Goal: Task Accomplishment & Management: Complete application form

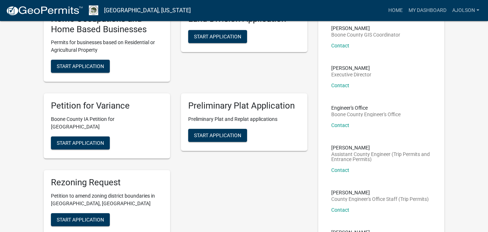
scroll to position [217, 0]
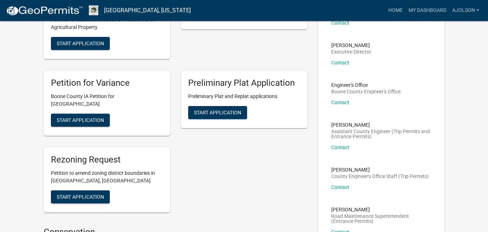
click at [209, 82] on h5 "Preliminary Plat Application" at bounding box center [244, 83] width 112 height 10
click at [74, 194] on span "Start Application" at bounding box center [80, 197] width 47 height 6
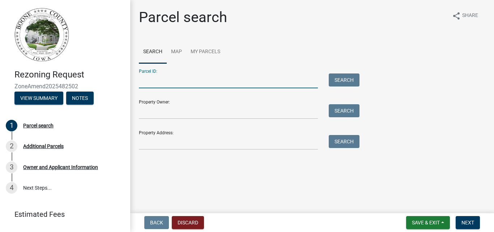
click at [197, 83] on input "Parcel ID:" at bounding box center [228, 80] width 179 height 15
type input "088226264400002"
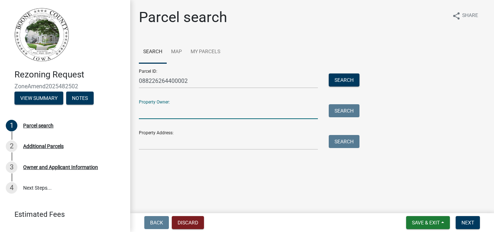
click at [202, 115] on input "Property Owner:" at bounding box center [228, 111] width 179 height 15
type input "[PERSON_NAME]"
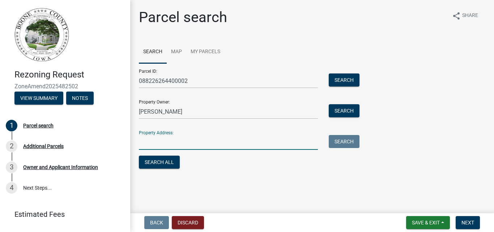
click at [206, 146] on input "Property Address:" at bounding box center [228, 142] width 179 height 15
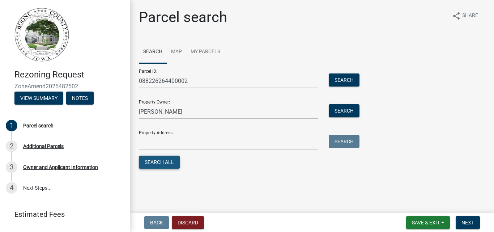
click at [147, 165] on button "Search All" at bounding box center [159, 161] width 41 height 13
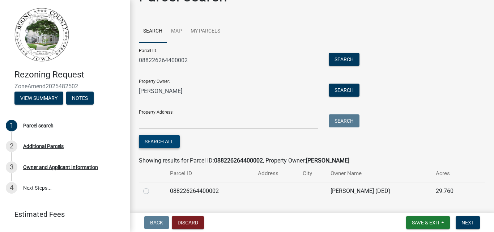
scroll to position [38, 0]
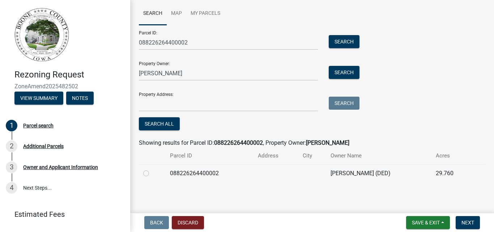
click at [143, 171] on td at bounding box center [152, 173] width 27 height 18
click at [152, 169] on label at bounding box center [152, 169] width 0 height 0
click at [152, 172] on input "radio" at bounding box center [154, 171] width 5 height 5
radio input "true"
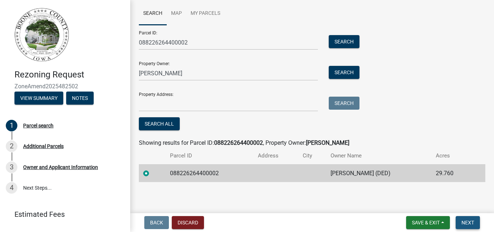
click at [473, 221] on span "Next" at bounding box center [467, 222] width 13 height 6
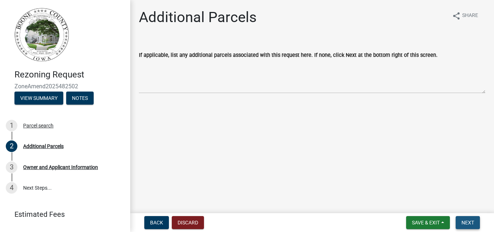
click at [465, 223] on span "Next" at bounding box center [467, 222] width 13 height 6
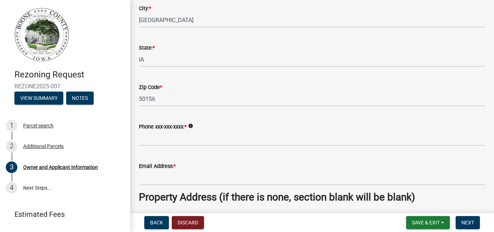
scroll to position [145, 0]
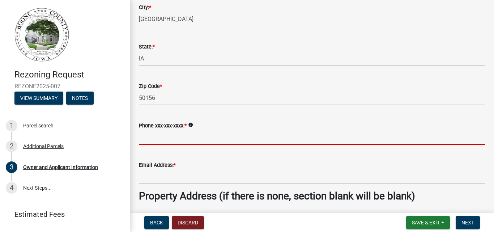
click at [172, 138] on input "Phone xxx-xxx-xxxx: *" at bounding box center [312, 137] width 346 height 15
type input "5153262293"
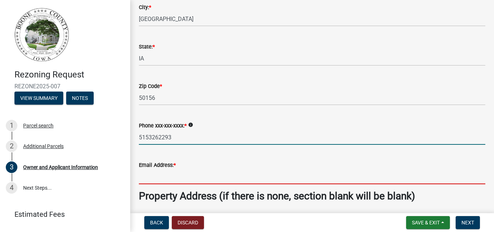
type input "[EMAIL_ADDRESS][DOMAIN_NAME]"
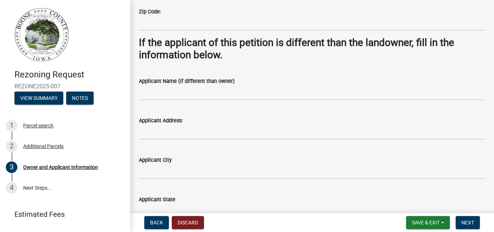
scroll to position [470, 0]
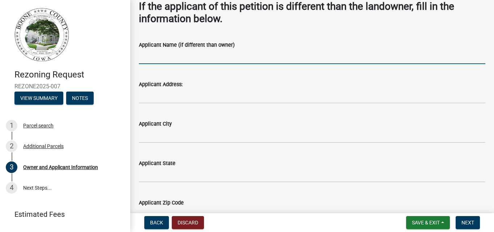
click at [149, 60] on input "Applicant Name (if different than owner)" at bounding box center [312, 56] width 346 height 15
type input "[PERSON_NAME]"
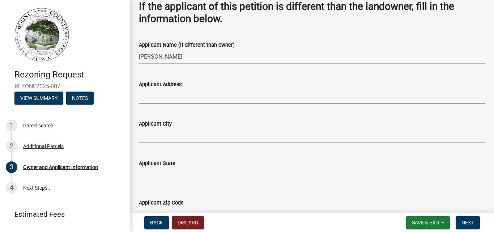
drag, startPoint x: 158, startPoint y: 100, endPoint x: 197, endPoint y: 96, distance: 39.2
click at [158, 100] on input "Applicant Address:" at bounding box center [312, 96] width 346 height 15
type input "[STREET_ADDRESS]"
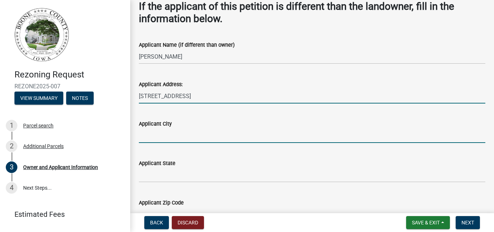
type input "[GEOGRAPHIC_DATA]"
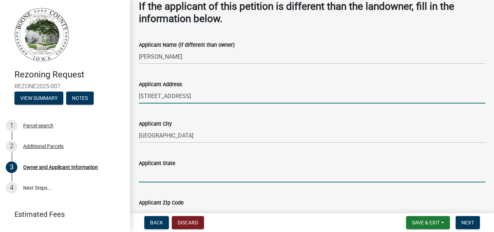
type input "[US_STATE]"
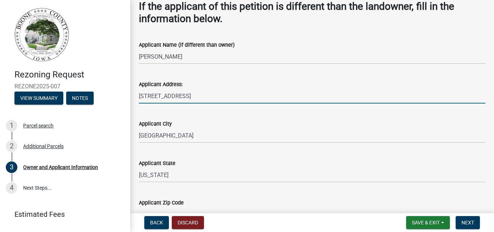
type input "50156"
type input "5159755553"
type input "[EMAIL_ADDRESS][DOMAIN_NAME]"
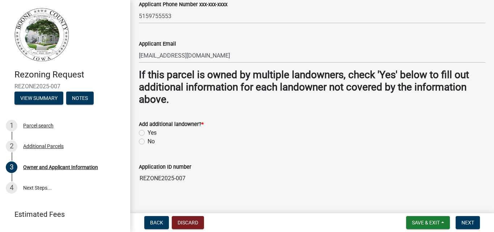
scroll to position [717, 0]
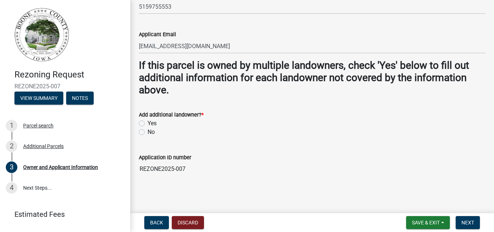
click at [148, 124] on label "Yes" at bounding box center [152, 123] width 9 height 9
click at [148, 124] on input "Yes" at bounding box center [150, 121] width 5 height 5
radio input "true"
click at [466, 222] on span "Next" at bounding box center [467, 222] width 13 height 6
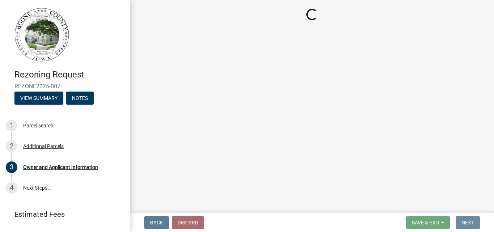
scroll to position [0, 0]
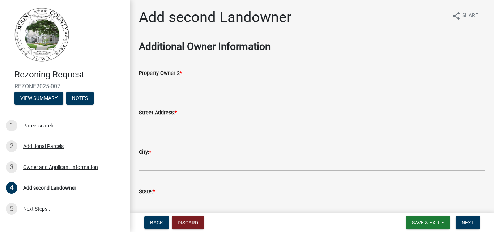
click at [206, 86] on input "Property Owner 2 *" at bounding box center [312, 84] width 346 height 15
type input "[PERSON_NAME]"
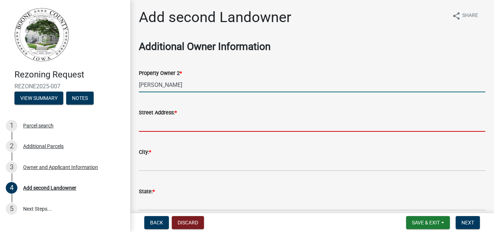
click at [167, 123] on input "Street Address: *" at bounding box center [312, 124] width 346 height 15
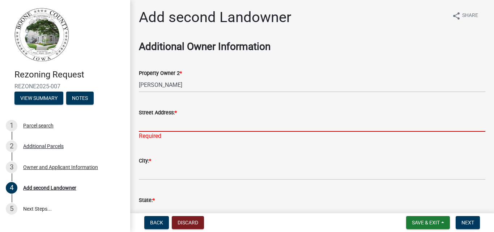
click at [179, 128] on input "Street Address: *" at bounding box center [312, 124] width 346 height 15
type input "[STREET_ADDRESS]"
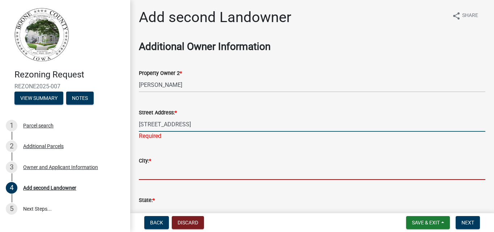
type input "Clear Lake"
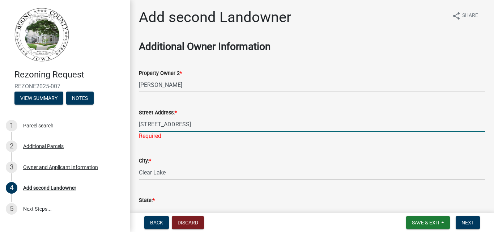
type input "[US_STATE]"
type input "5153262293"
type input "[EMAIL_ADDRESS][DOMAIN_NAME]"
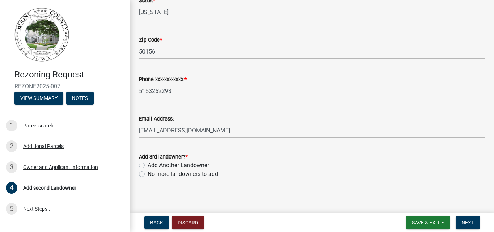
scroll to position [194, 0]
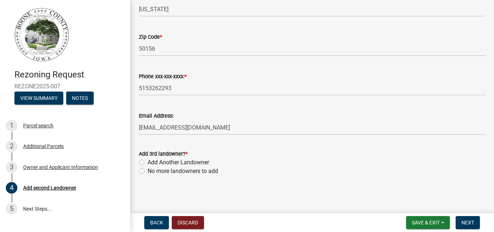
click at [148, 172] on label "No more landowners to add" at bounding box center [183, 171] width 71 height 9
click at [148, 171] on input "No more landowners to add" at bounding box center [150, 169] width 5 height 5
radio input "true"
click at [472, 222] on span "Next" at bounding box center [467, 222] width 13 height 6
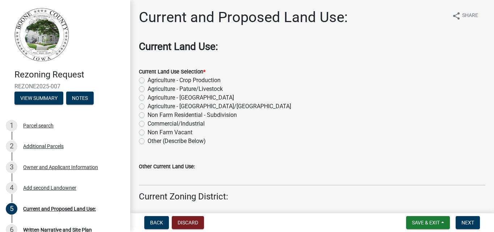
click at [148, 115] on label "Non Farm Residential - Subdivision" at bounding box center [192, 115] width 89 height 9
click at [148, 115] on input "Non Farm Residential - Subdivision" at bounding box center [150, 113] width 5 height 5
radio input "true"
click at [148, 81] on label "Agriculture - Crop Production" at bounding box center [184, 80] width 73 height 9
click at [148, 81] on input "Agriculture - Crop Production" at bounding box center [150, 78] width 5 height 5
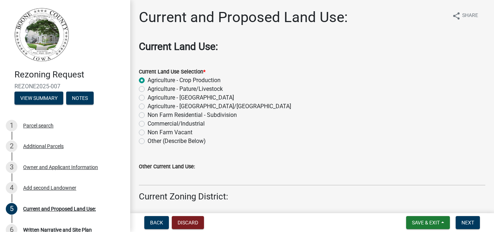
radio input "true"
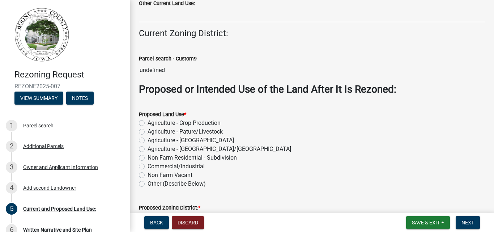
scroll to position [181, 0]
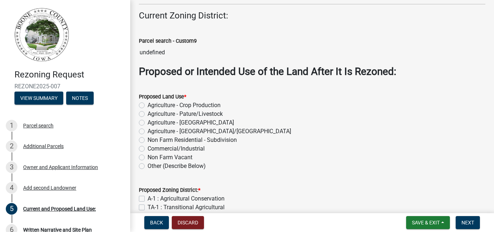
click at [148, 140] on label "Non Farm Residential - Subdivision" at bounding box center [192, 140] width 89 height 9
click at [148, 140] on input "Non Farm Residential - Subdivision" at bounding box center [150, 138] width 5 height 5
radio input "true"
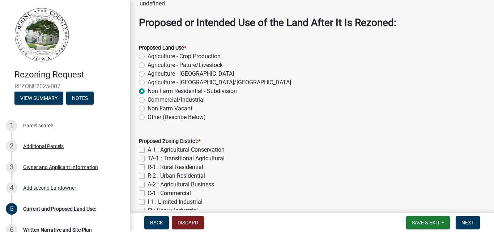
scroll to position [278, 0]
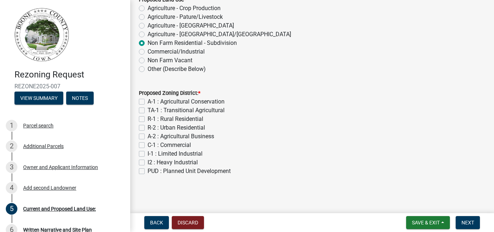
click at [148, 128] on label "R-2 : Urban Residential" at bounding box center [176, 127] width 57 height 9
click at [148, 128] on input "R-2 : Urban Residential" at bounding box center [150, 125] width 5 height 5
checkbox input "true"
checkbox input "false"
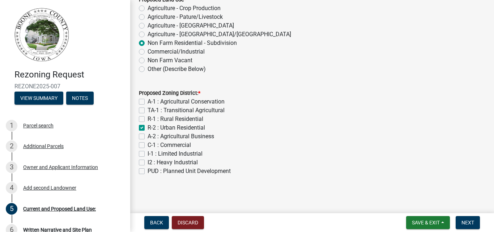
checkbox input "false"
checkbox input "true"
checkbox input "false"
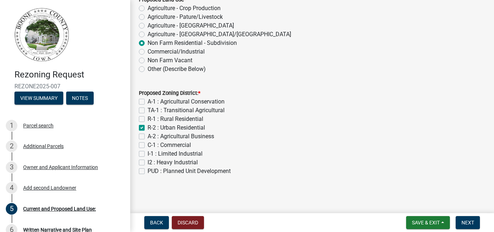
checkbox input "false"
click at [148, 117] on label "R-1 : Rural Residential" at bounding box center [176, 119] width 56 height 9
click at [148, 117] on input "R-1 : Rural Residential" at bounding box center [150, 117] width 5 height 5
checkbox input "true"
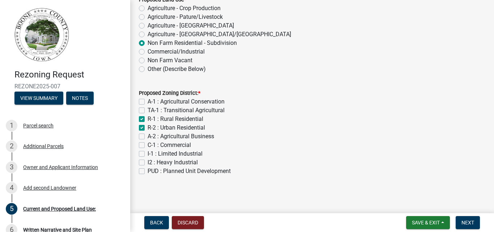
checkbox input "false"
checkbox input "true"
checkbox input "false"
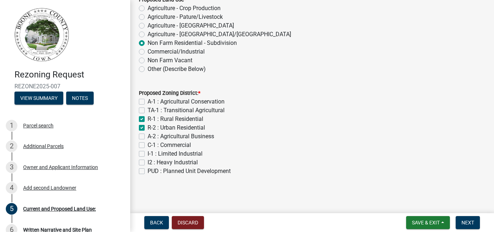
checkbox input "false"
click at [148, 127] on label "R-2 : Urban Residential" at bounding box center [176, 127] width 57 height 9
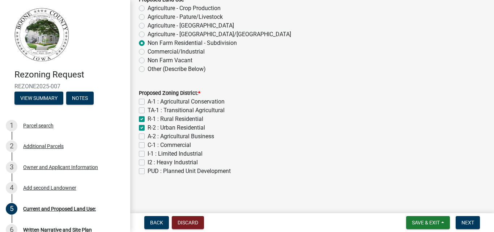
click at [148, 127] on input "R-2 : Urban Residential" at bounding box center [150, 125] width 5 height 5
checkbox input "false"
checkbox input "true"
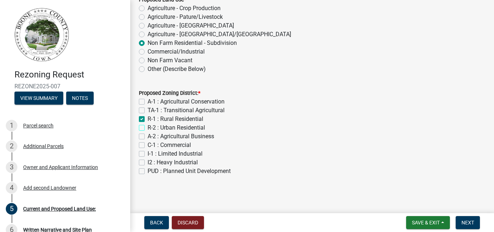
checkbox input "false"
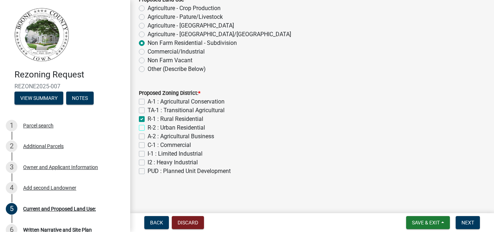
checkbox input "false"
click at [467, 216] on button "Next" at bounding box center [468, 222] width 24 height 13
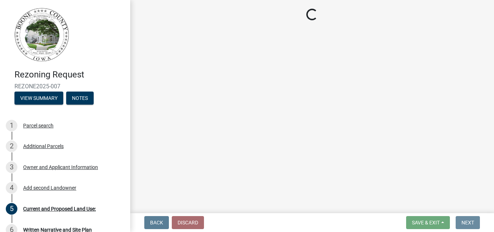
scroll to position [0, 0]
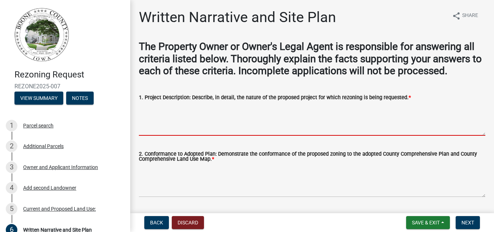
drag, startPoint x: 176, startPoint y: 127, endPoint x: 184, endPoint y: 122, distance: 8.6
click at [178, 125] on textarea "1. Project Description: Describe, in detail, the nature of the proposed project…" at bounding box center [312, 119] width 346 height 34
type textarea "P"
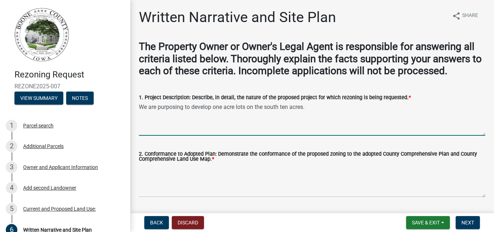
click at [212, 107] on textarea "We are purposing to develop one acre lots on the south ten acres." at bounding box center [312, 119] width 346 height 34
drag, startPoint x: 249, startPoint y: 106, endPoint x: 231, endPoint y: 107, distance: 18.1
click at [231, 107] on textarea "We are purposing to develop eight one acre lots on the south ten acres." at bounding box center [312, 119] width 346 height 34
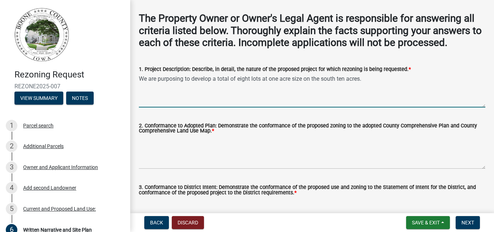
scroll to position [72, 0]
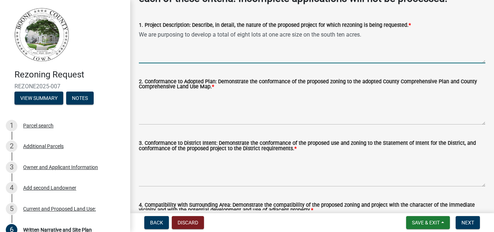
type textarea "We are purposing to develop a total of eight lots at one acre size on the south…"
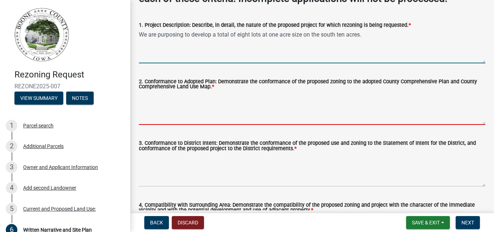
click at [191, 116] on textarea "2. Conformance to Adopted Plan: Demonstrate the conformance of the proposed zon…" at bounding box center [312, 108] width 346 height 34
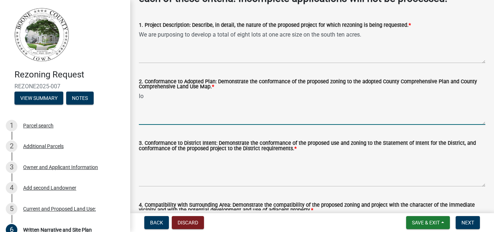
type textarea "l"
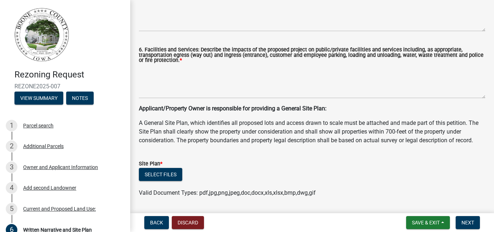
scroll to position [348, 0]
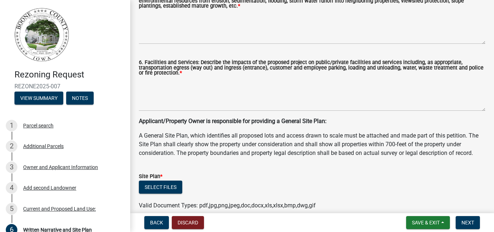
type textarea "This land is in [GEOGRAPHIC_DATA]'s comprehensive plan to be developed as R1."
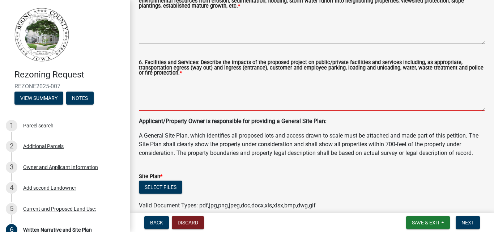
click at [155, 94] on textarea "6. Facilities and Services: Describe the impacts of the proposed project on pub…" at bounding box center [312, 94] width 346 height 34
type textarea "t"
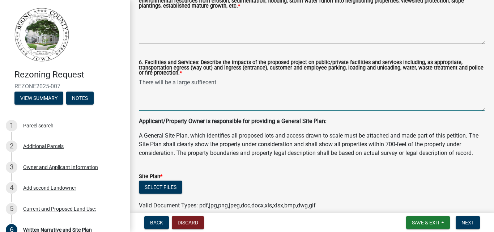
click at [201, 85] on textarea "There will be a large suffiecent" at bounding box center [312, 94] width 346 height 34
click at [211, 83] on textarea "There will be a large suffiecent" at bounding box center [312, 94] width 346 height 34
click at [200, 87] on textarea "There will be a large suffiecent" at bounding box center [312, 94] width 346 height 34
click at [233, 84] on textarea "There will be a large sufficient" at bounding box center [312, 94] width 346 height 34
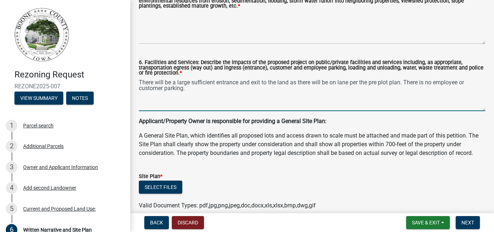
click at [331, 108] on textarea "There will be a large sufficient entrance and exit to the land as there will be…" at bounding box center [312, 94] width 346 height 34
click at [205, 89] on textarea "There will be a large sufficient entrance and exit to the land as there will be…" at bounding box center [312, 94] width 346 height 34
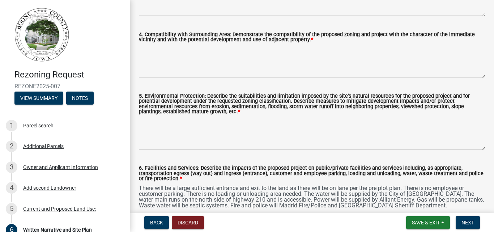
scroll to position [240, 0]
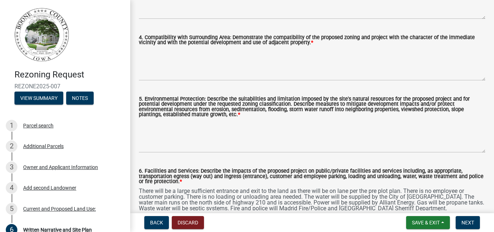
type textarea "There will be a large sufficient entrance and exit to the land as there will be…"
